Goal: Use online tool/utility: Utilize a website feature to perform a specific function

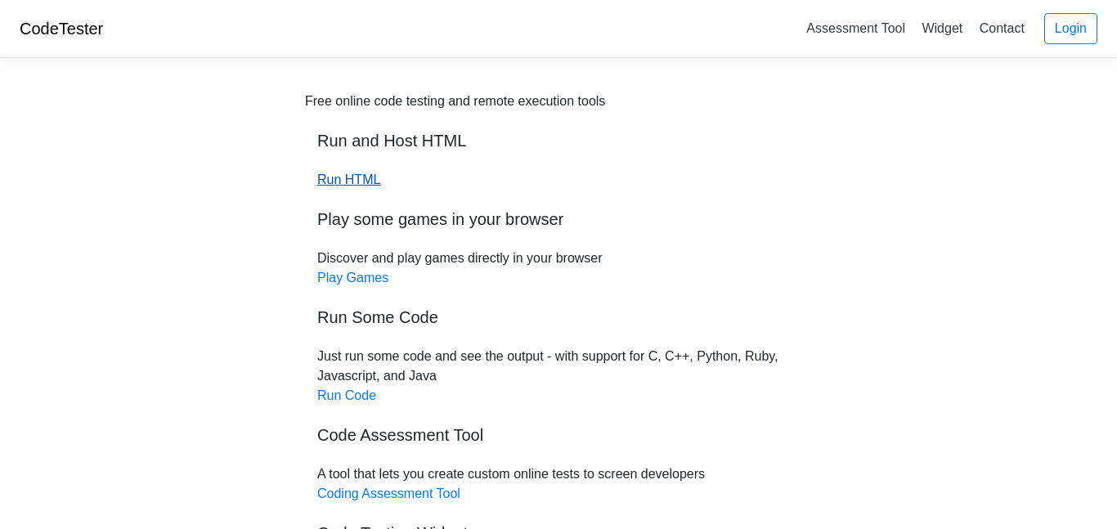
click at [366, 175] on link "Run HTML" at bounding box center [348, 179] width 63 height 14
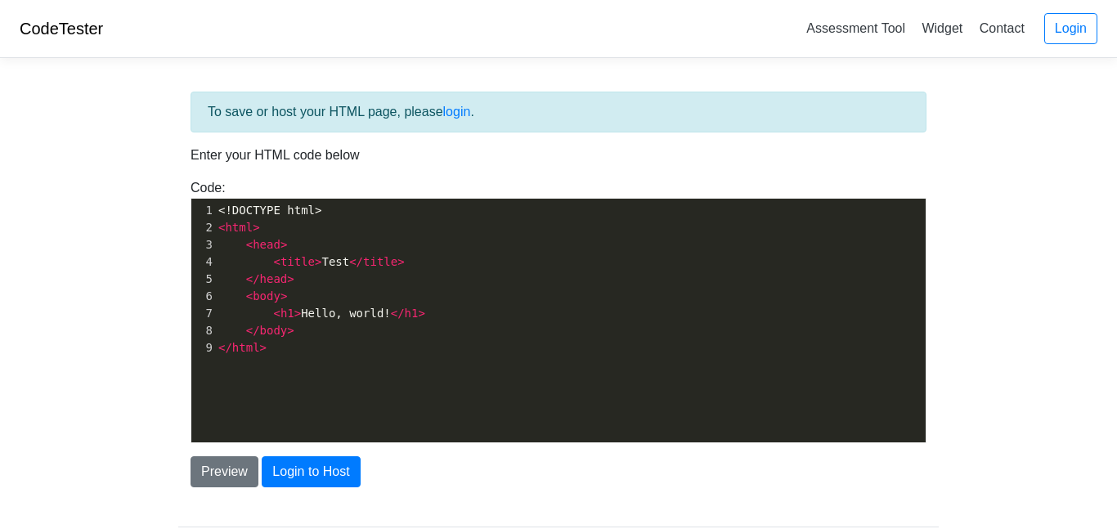
click at [333, 279] on pre "</ head >" at bounding box center [570, 279] width 710 height 17
type textarea "<!DOCTYPE html> <html> <head> <title>Test</title> </head> <body> <h1>Hello, wor…"
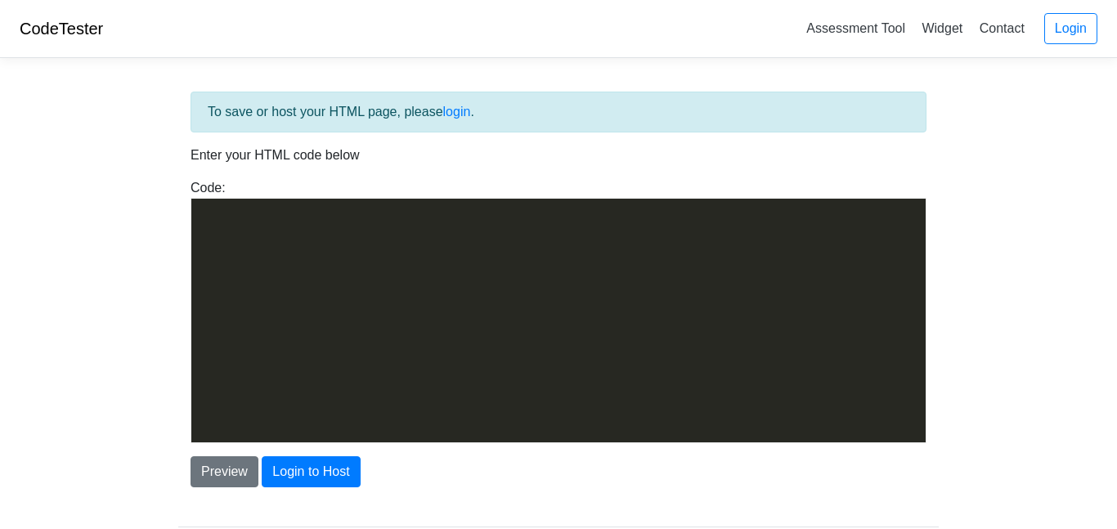
scroll to position [5050, 0]
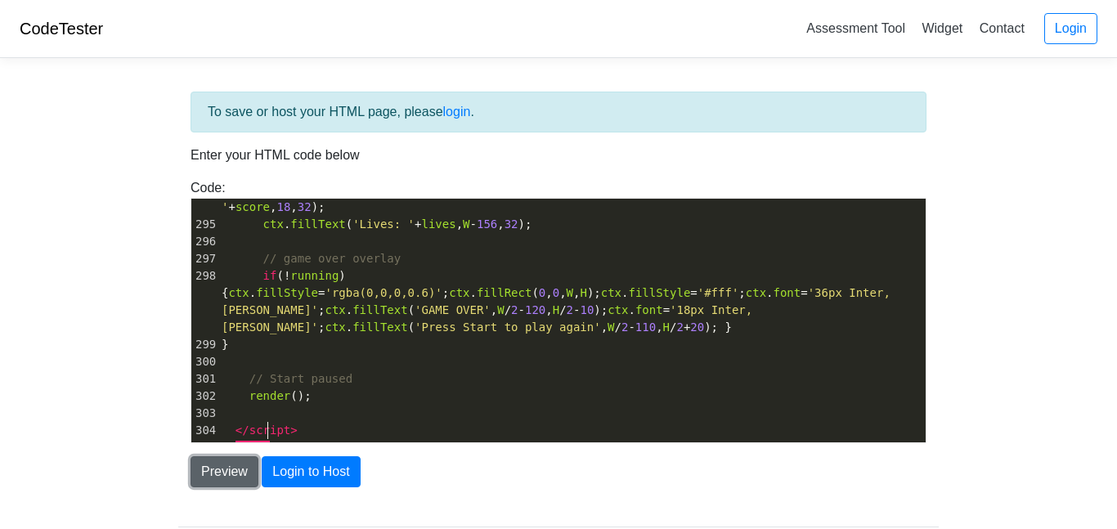
click at [219, 476] on button "Preview" at bounding box center [224, 471] width 68 height 31
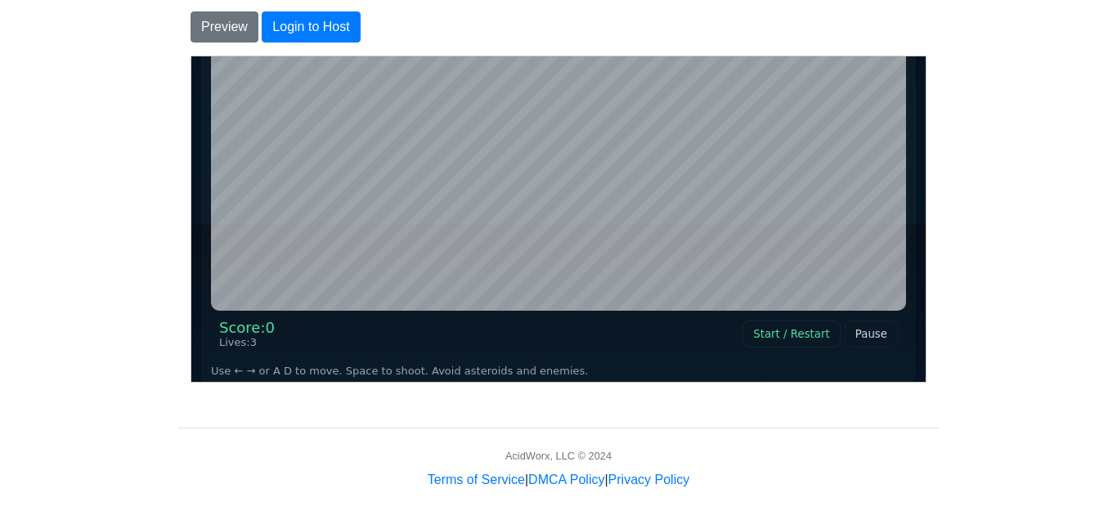
scroll to position [165, 0]
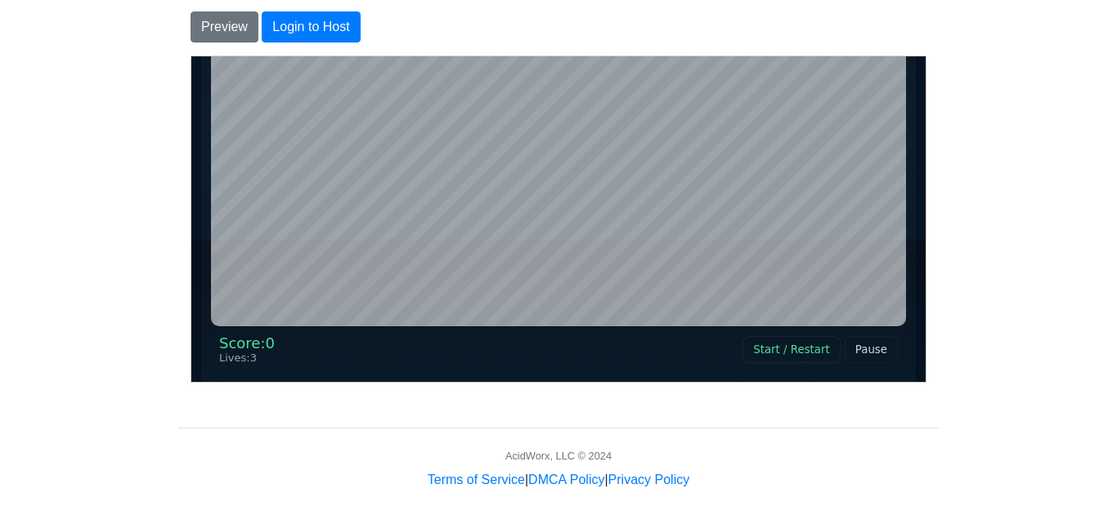
click at [766, 351] on button "Start / Restart" at bounding box center [789, 348] width 97 height 27
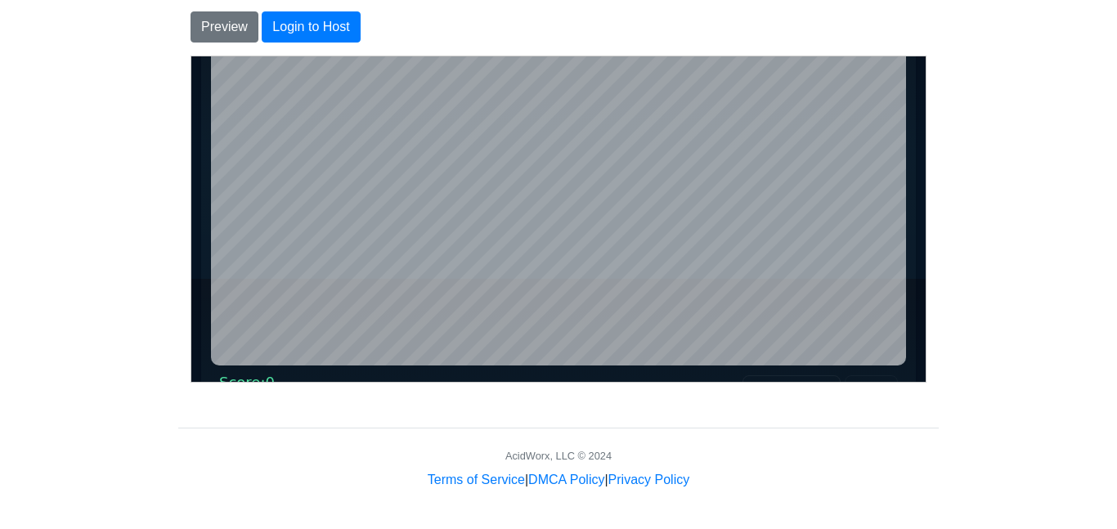
scroll to position [123, 0]
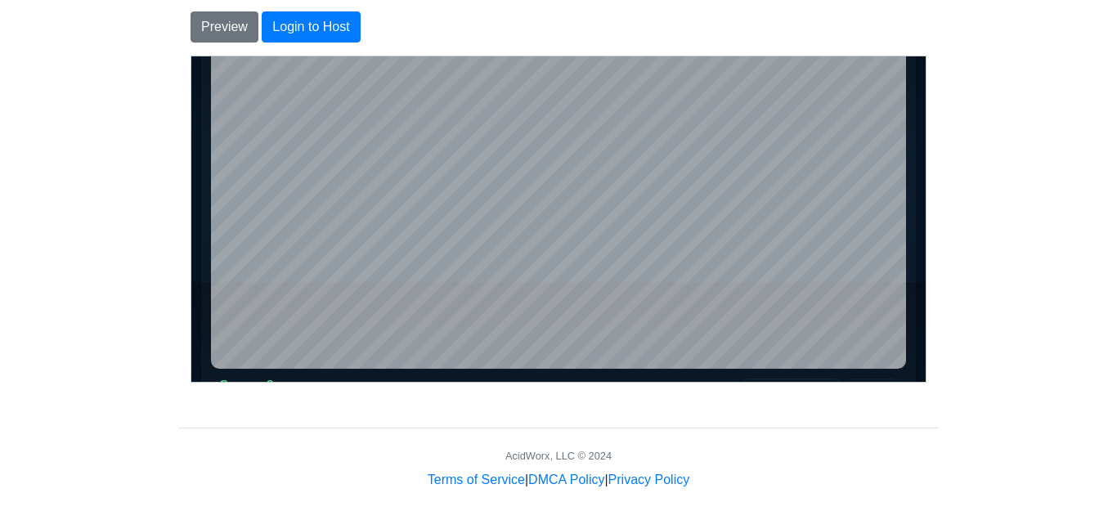
click at [741, 378] on button "Start / Restart" at bounding box center [789, 391] width 97 height 27
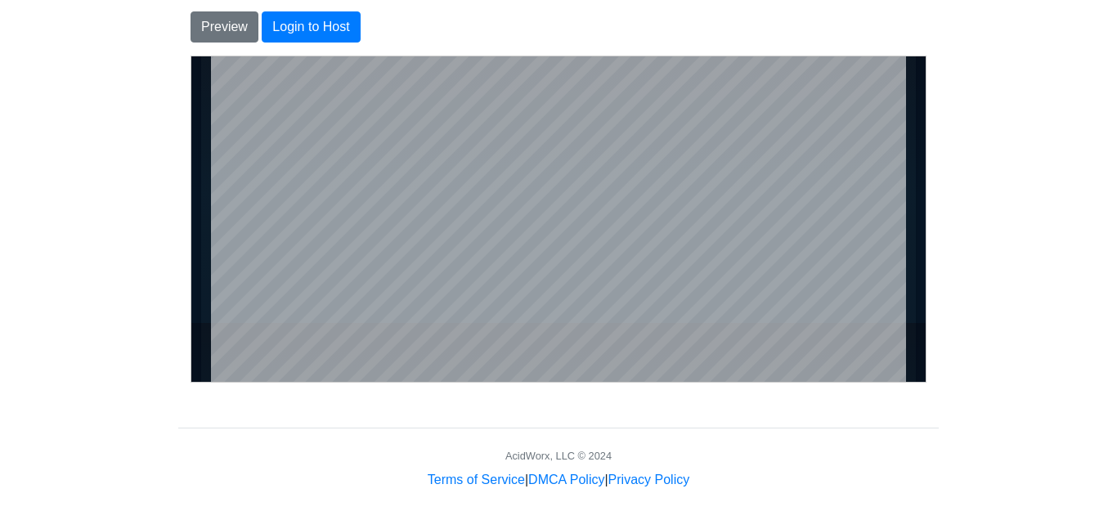
scroll to position [114, 0]
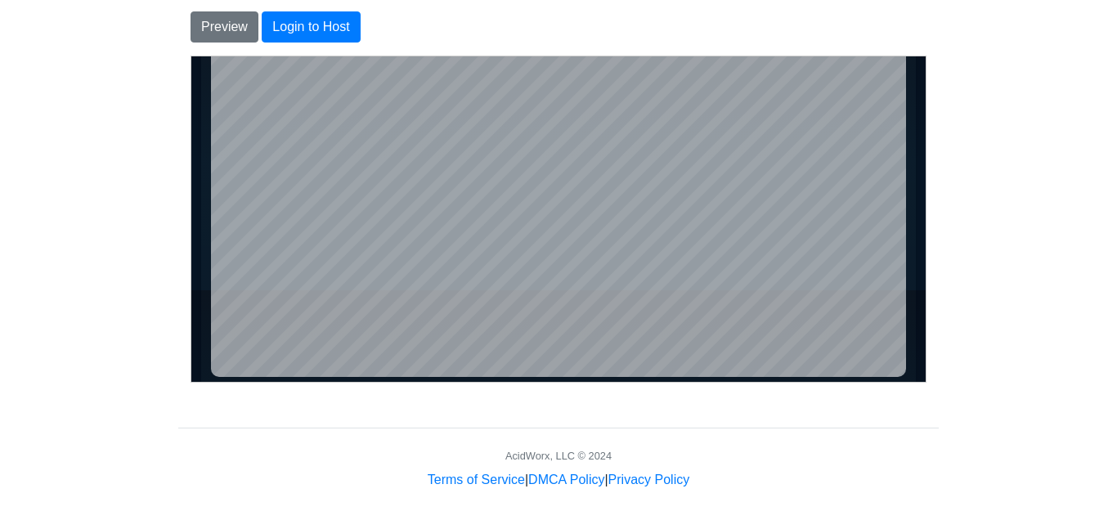
click at [741, 386] on button "Start / Restart" at bounding box center [789, 399] width 97 height 27
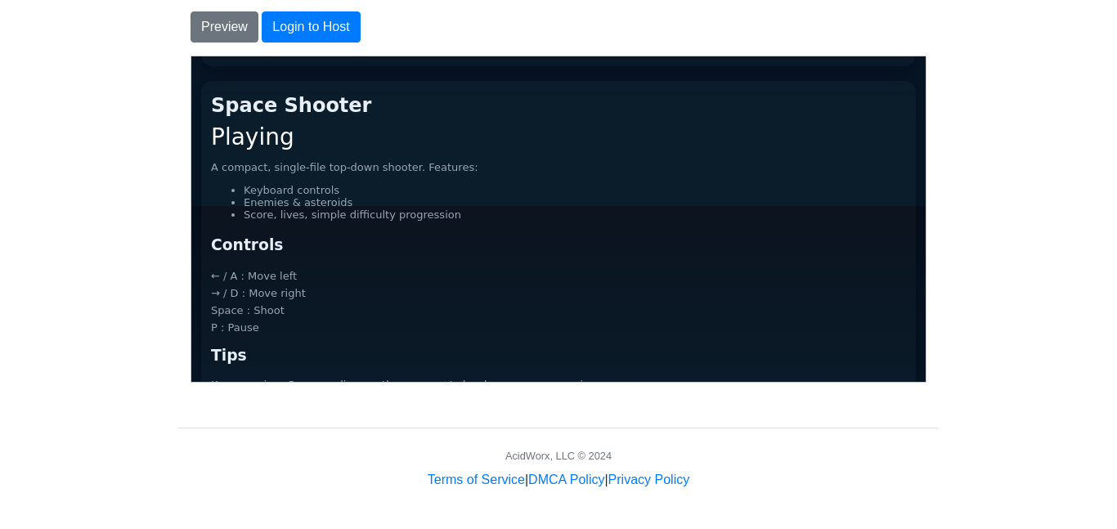
scroll to position [499, 0]
